Goal: Task Accomplishment & Management: Manage account settings

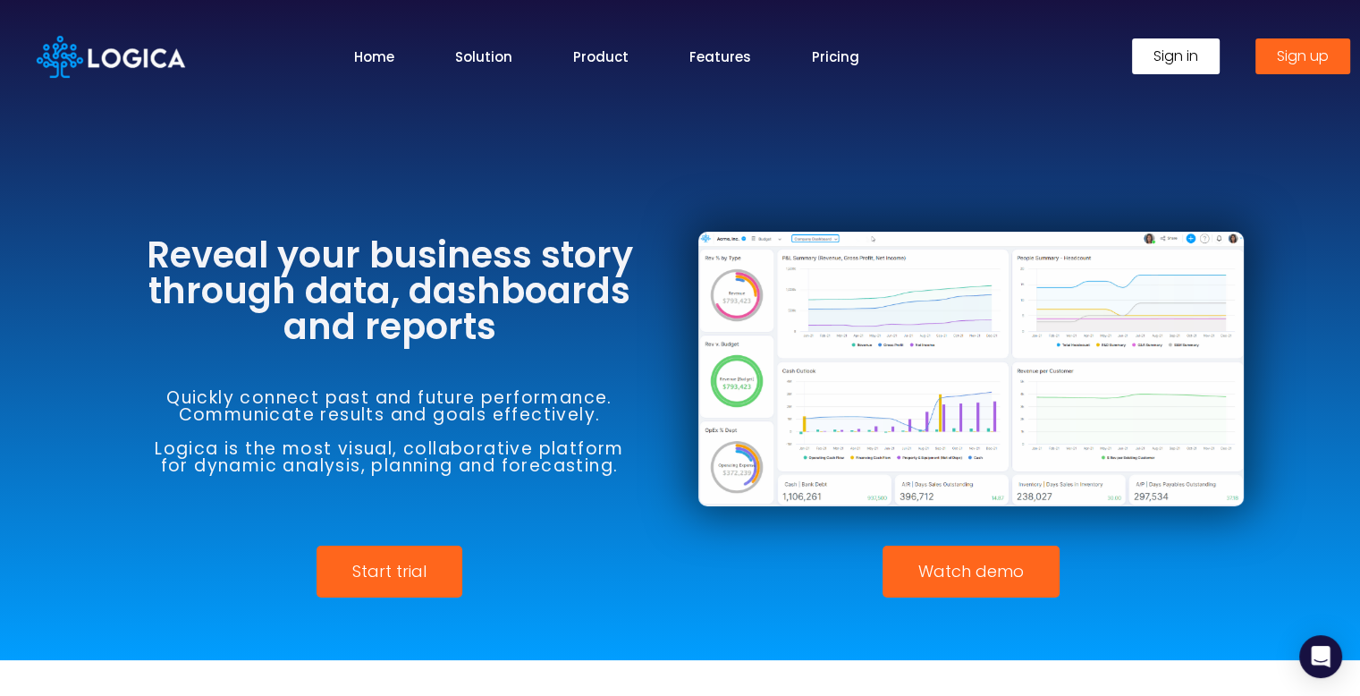
click at [623, 165] on div at bounding box center [680, 330] width 1360 height 660
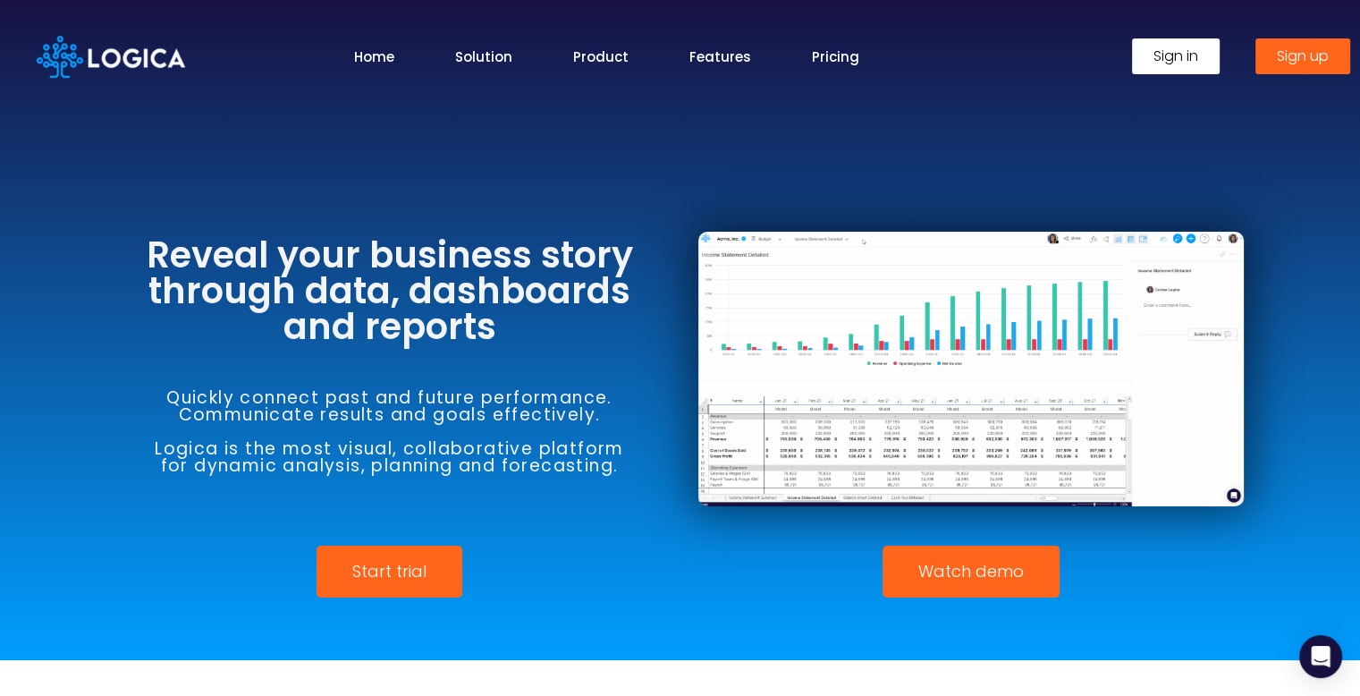
click at [623, 165] on div at bounding box center [680, 330] width 1360 height 660
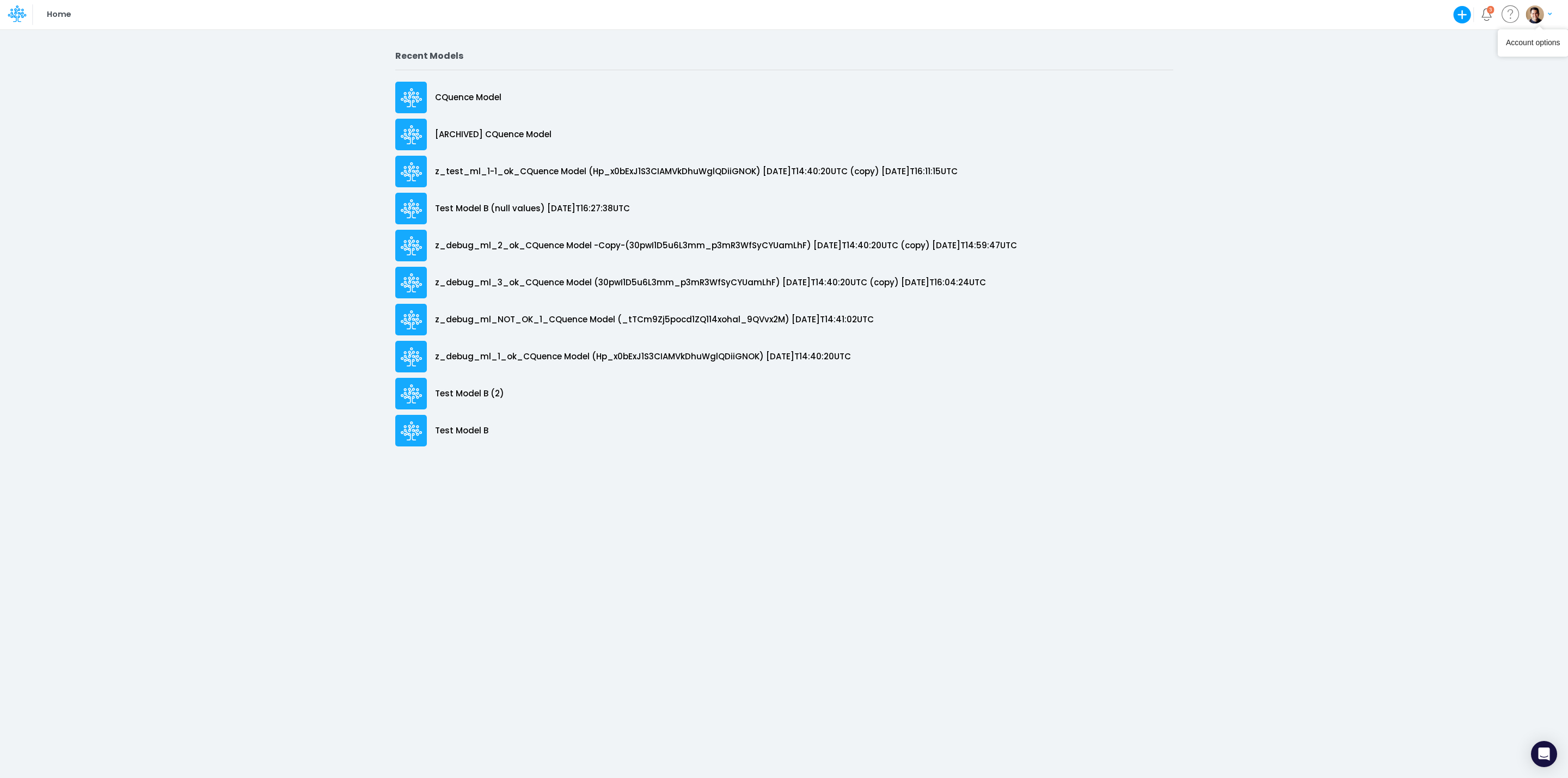
click at [1527, 20] on img "button" at bounding box center [1535, 15] width 18 height 18
click at [1508, 66] on button "Log out" at bounding box center [1494, 64] width 116 height 17
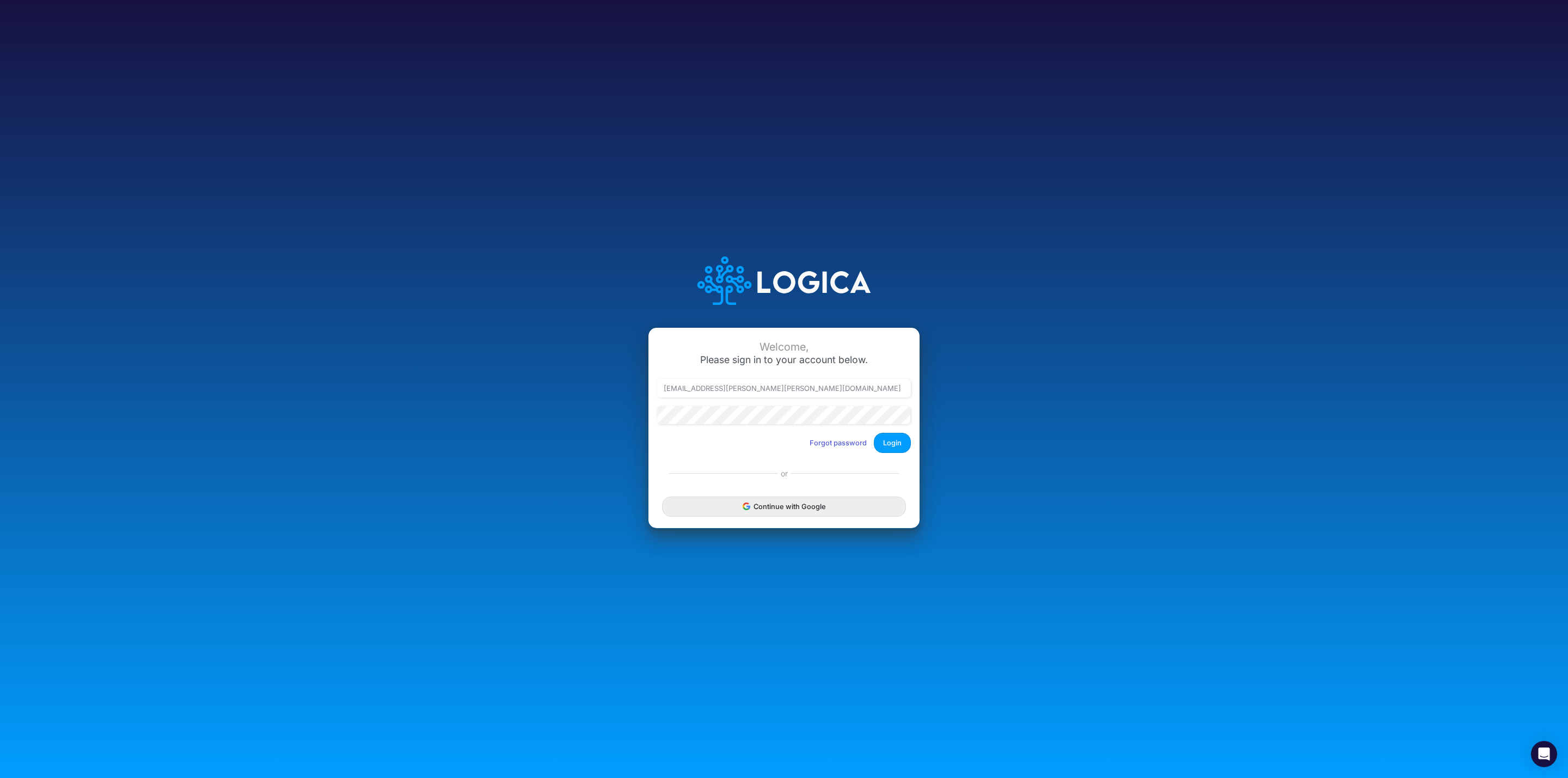
type input "leandro.castro+hc@logica.cloud"
click at [894, 441] on button "Login" at bounding box center [892, 443] width 37 height 20
